Goal: Find specific page/section: Find specific page/section

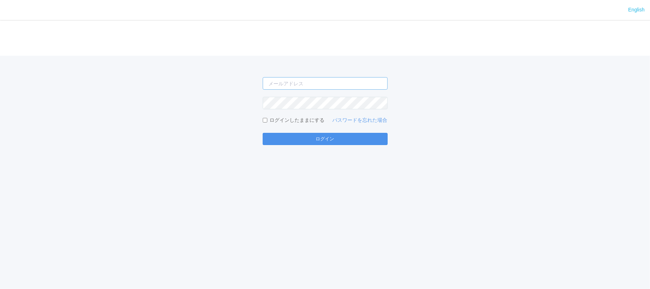
type input "[PERSON_NAME][EMAIL_ADDRESS][DOMAIN_NAME]"
click at [338, 138] on button "ログイン" at bounding box center [325, 139] width 125 height 12
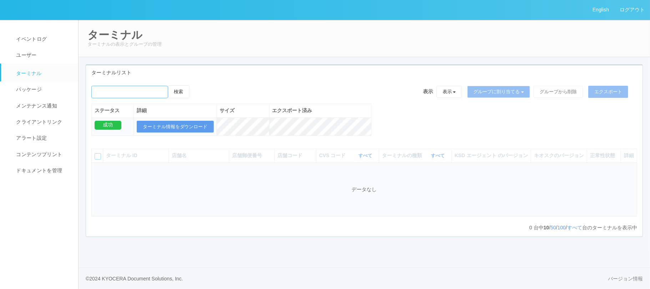
click at [126, 92] on input "emailSearch" at bounding box center [129, 92] width 77 height 12
type input "[GEOGRAPHIC_DATA]"
click at [168, 85] on button "検索" at bounding box center [178, 91] width 21 height 13
click at [188, 93] on button "検索" at bounding box center [178, 91] width 21 height 13
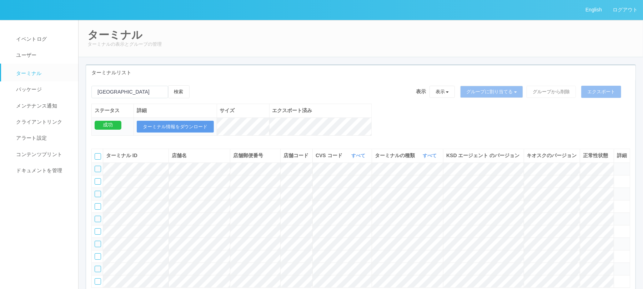
drag, startPoint x: 364, startPoint y: 91, endPoint x: 361, endPoint y: 99, distance: 8.5
click at [364, 91] on div "検索 表示 表示 すべてのターミナル 未割り当てのターミナル グループを追加 グループ名を編集 アーカイブ済みのターミナル グループに割り当てる グループを追…" at bounding box center [360, 94] width 539 height 18
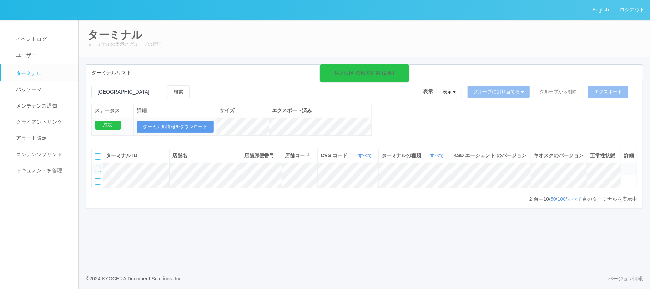
click at [624, 166] on icon at bounding box center [624, 166] width 0 height 0
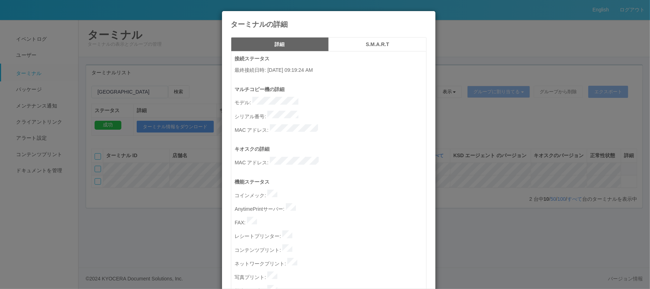
scroll to position [333, 0]
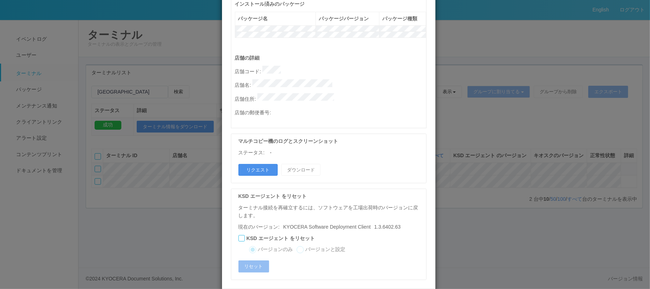
click at [263, 164] on button "リクエスト" at bounding box center [257, 170] width 39 height 12
click at [458, 119] on div "ターミナルの詳細 詳細 S.M.A.R.T 接続ステータス 最終接続日時 : [DATE] 09:19:24 AM マルチコピー機の詳細 モデル : シリアル…" at bounding box center [325, 144] width 650 height 289
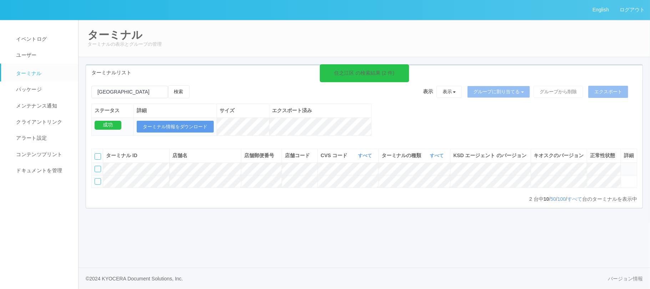
click at [624, 166] on icon at bounding box center [624, 166] width 0 height 0
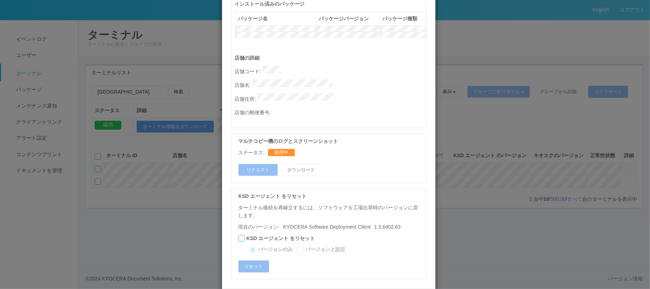
drag, startPoint x: 526, startPoint y: 179, endPoint x: 537, endPoint y: 177, distance: 11.6
click at [526, 179] on div "ターミナルの詳細 詳細 S.M.A.R.T 接続ステータス 最終接続日時 : [DATE] 09:19:24 AM マルチコピー機の詳細 モデル : シリアル…" at bounding box center [325, 144] width 650 height 289
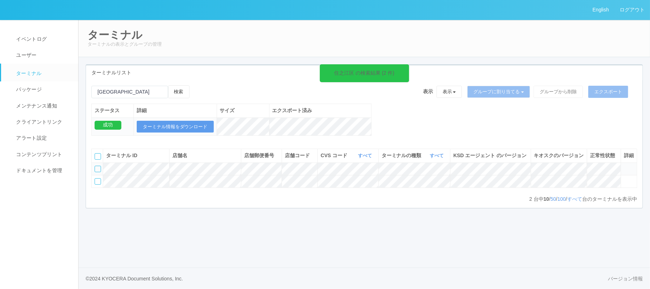
click at [624, 166] on icon at bounding box center [624, 166] width 0 height 0
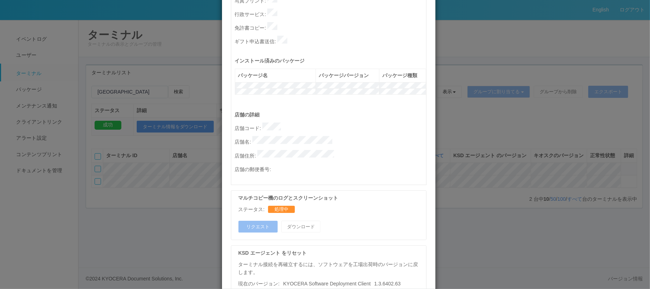
scroll to position [339, 0]
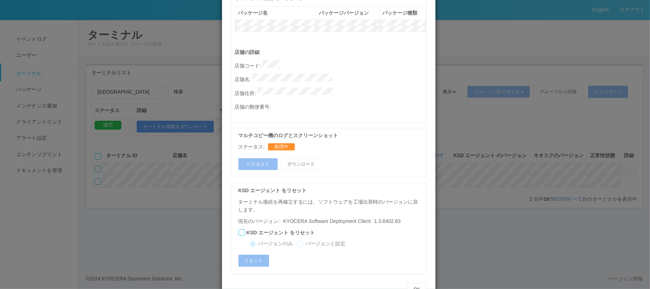
drag, startPoint x: 467, startPoint y: 109, endPoint x: 534, endPoint y: 149, distance: 77.8
click at [468, 109] on div "ターミナルの詳細 詳細 S.M.A.R.T 接続ステータス 最終接続日時 : [DATE] 09:19:24 AM マルチコピー機の詳細 モデル : シリアル…" at bounding box center [325, 144] width 650 height 289
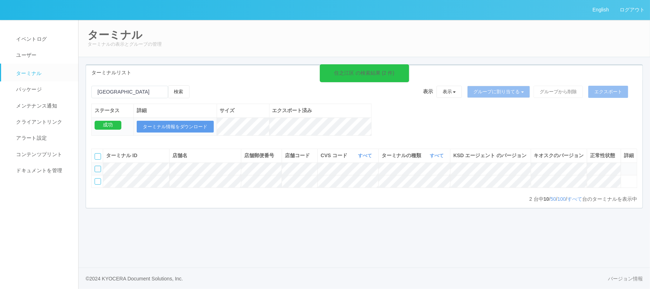
click at [625, 174] on td at bounding box center [629, 168] width 16 height 12
click at [624, 166] on icon at bounding box center [624, 166] width 0 height 0
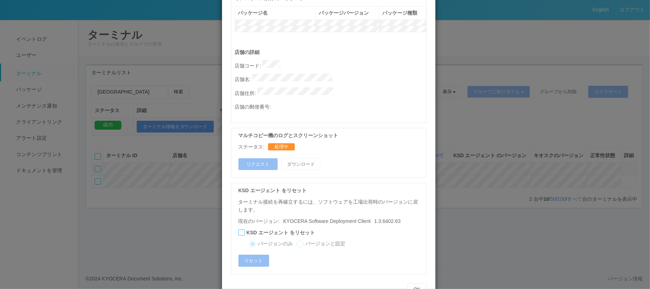
click at [517, 131] on div "ターミナルの詳細 詳細 S.M.A.R.T 接続ステータス 最終接続日時 : [DATE] 09:19:24 AM マルチコピー機の詳細 モデル : シリアル…" at bounding box center [325, 144] width 650 height 289
